Goal: Task Accomplishment & Management: Use online tool/utility

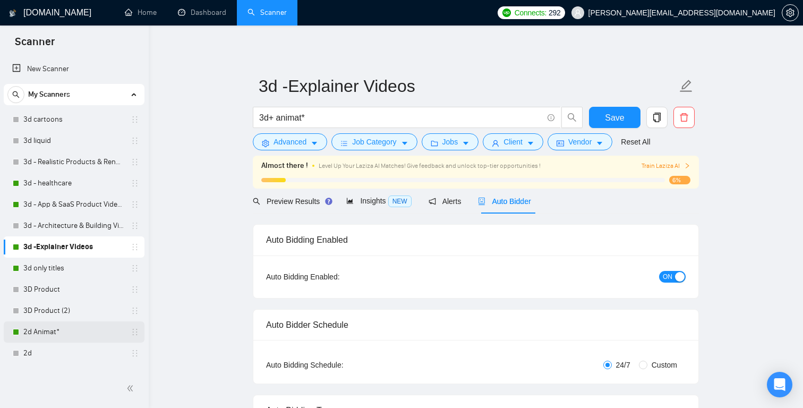
click at [69, 335] on link "2d Animat*" at bounding box center [73, 331] width 101 height 21
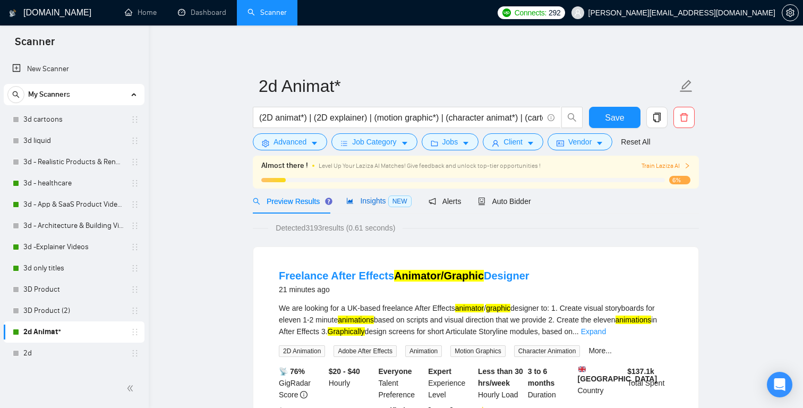
click at [402, 200] on span "NEW" at bounding box center [399, 202] width 23 height 12
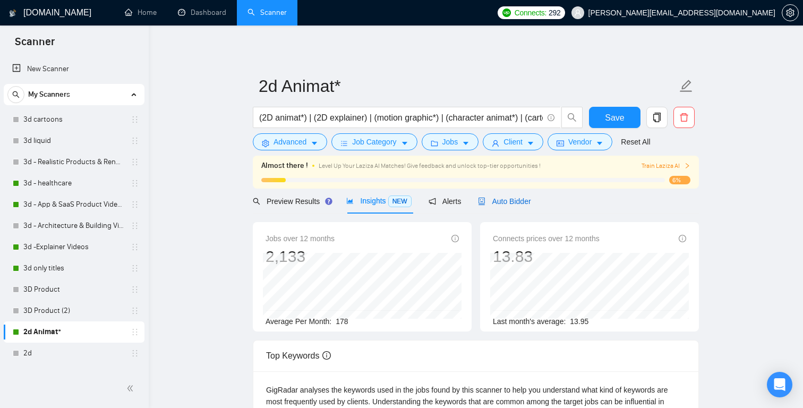
click at [516, 205] on span "Auto Bidder" at bounding box center [504, 201] width 53 height 9
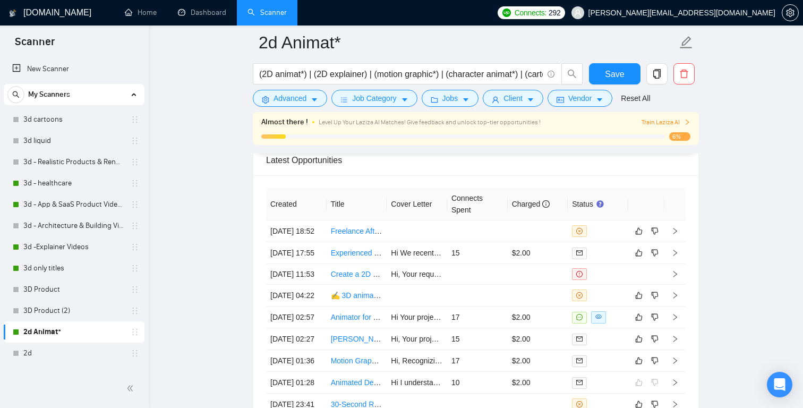
scroll to position [2721, 0]
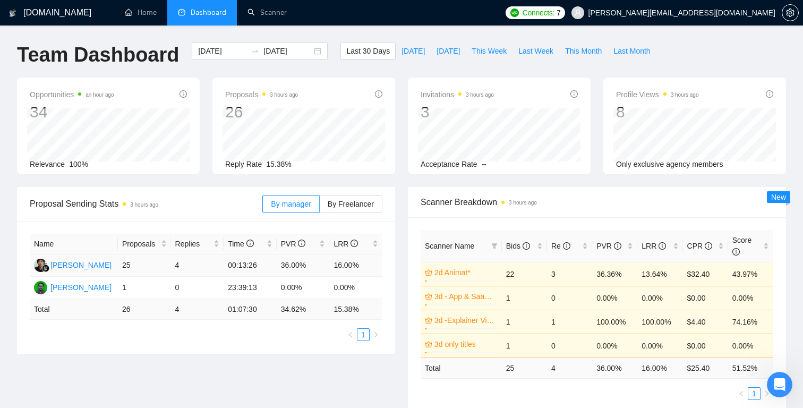
scroll to position [88, 0]
click at [485, 56] on span "This Week" at bounding box center [489, 51] width 35 height 12
type input "[DATE]"
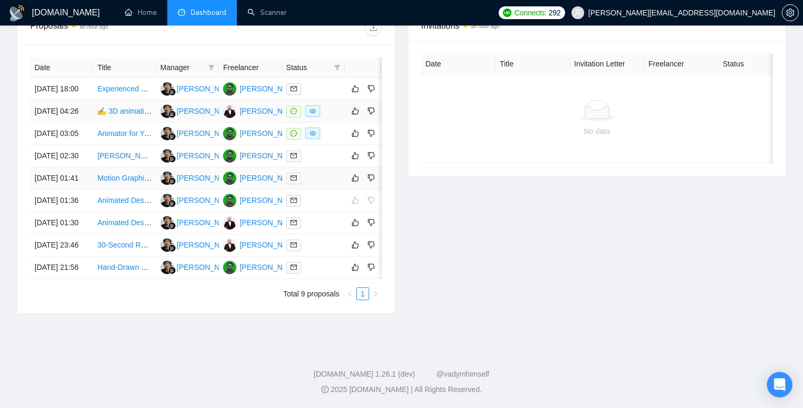
scroll to position [435, 0]
